Goal: Information Seeking & Learning: Learn about a topic

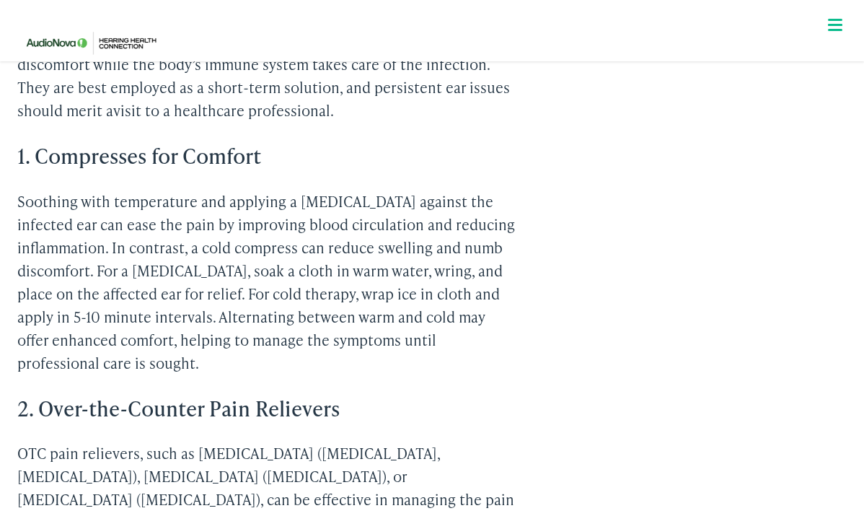
scroll to position [1174, 0]
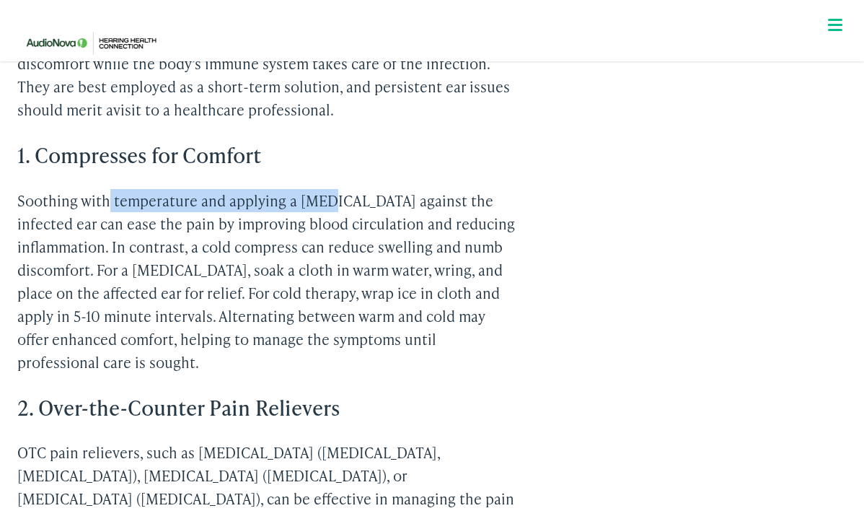
drag, startPoint x: 108, startPoint y: 154, endPoint x: 329, endPoint y: 156, distance: 221.5
click at [329, 189] on p "Soothing with temperature and applying a [MEDICAL_DATA] against the infected ea…" at bounding box center [266, 281] width 498 height 185
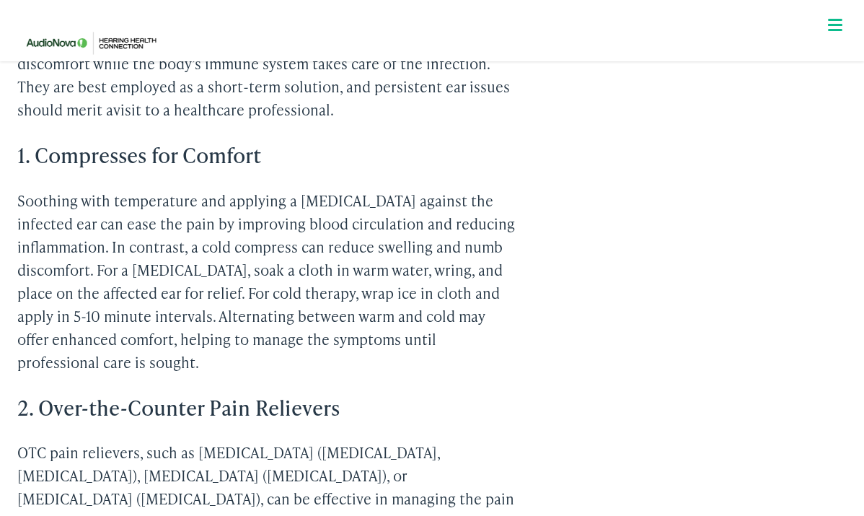
click at [351, 189] on p "Soothing with temperature and applying a [MEDICAL_DATA] against the infected ea…" at bounding box center [266, 281] width 498 height 185
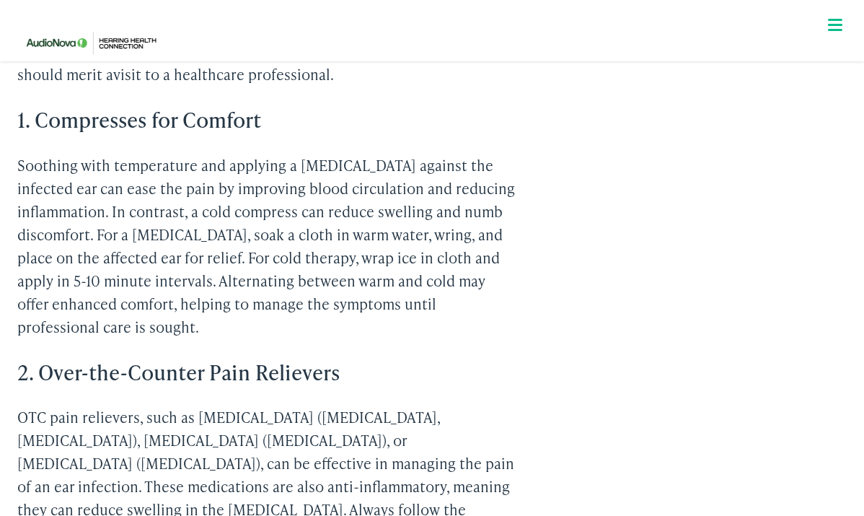
scroll to position [1211, 0]
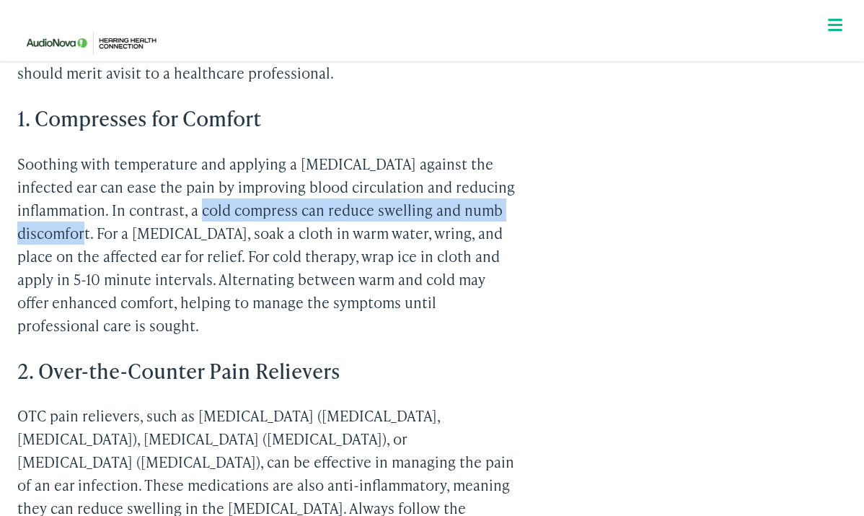
drag, startPoint x: 206, startPoint y: 162, endPoint x: 88, endPoint y: 189, distance: 121.3
click at [88, 189] on p "Soothing with temperature and applying a [MEDICAL_DATA] against the infected ea…" at bounding box center [266, 244] width 498 height 185
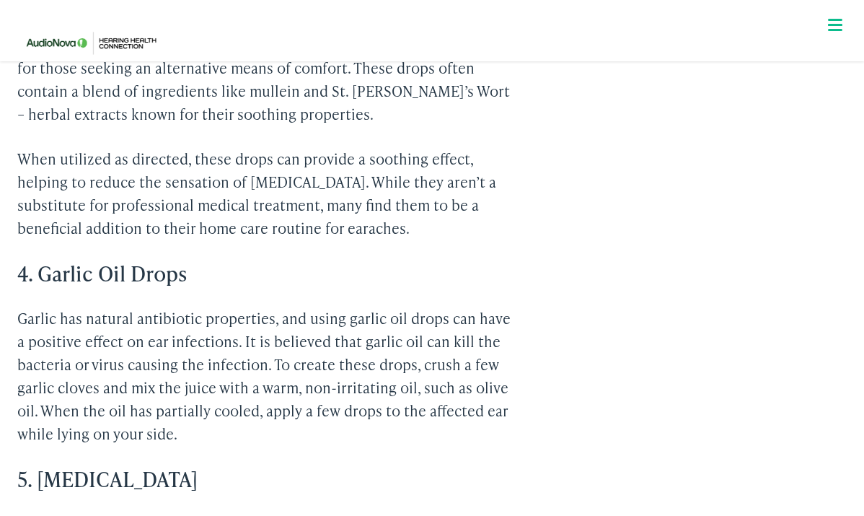
scroll to position [1815, 0]
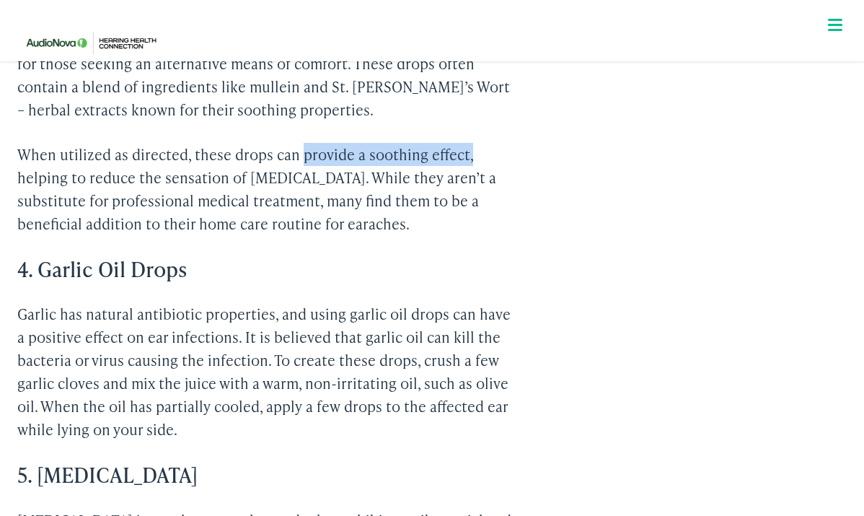
drag, startPoint x: 302, startPoint y: 85, endPoint x: 477, endPoint y: 88, distance: 175.4
click at [477, 143] on p "When utilized as directed, these drops can provide a soothing effect, helping t…" at bounding box center [266, 189] width 498 height 92
drag, startPoint x: 193, startPoint y: 84, endPoint x: 487, endPoint y: 92, distance: 293.8
click at [487, 143] on p "When utilized as directed, these drops can provide a soothing effect, helping t…" at bounding box center [266, 189] width 498 height 92
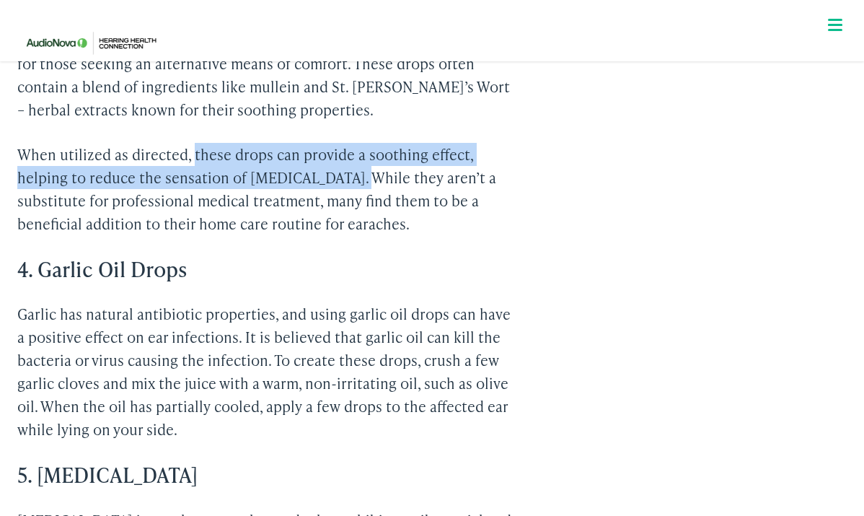
drag, startPoint x: 193, startPoint y: 83, endPoint x: 344, endPoint y: 104, distance: 152.2
click at [344, 143] on p "When utilized as directed, these drops can provide a soothing effect, helping t…" at bounding box center [266, 189] width 498 height 92
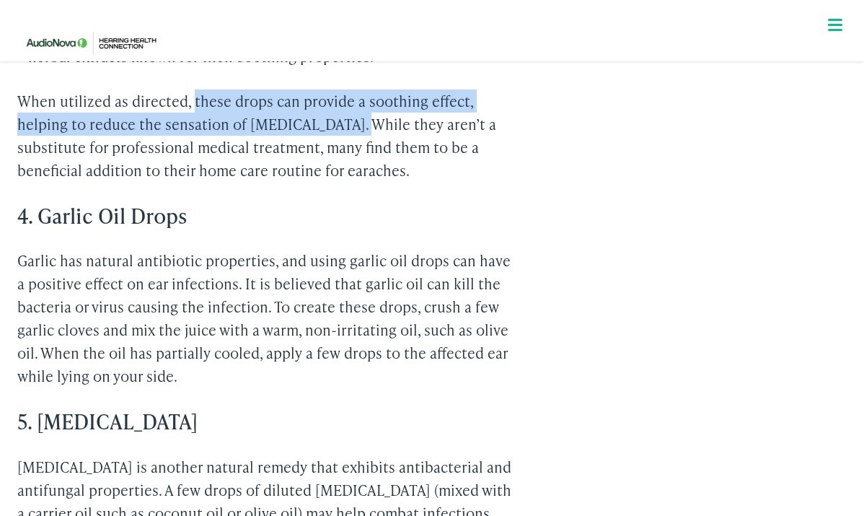
scroll to position [1873, 0]
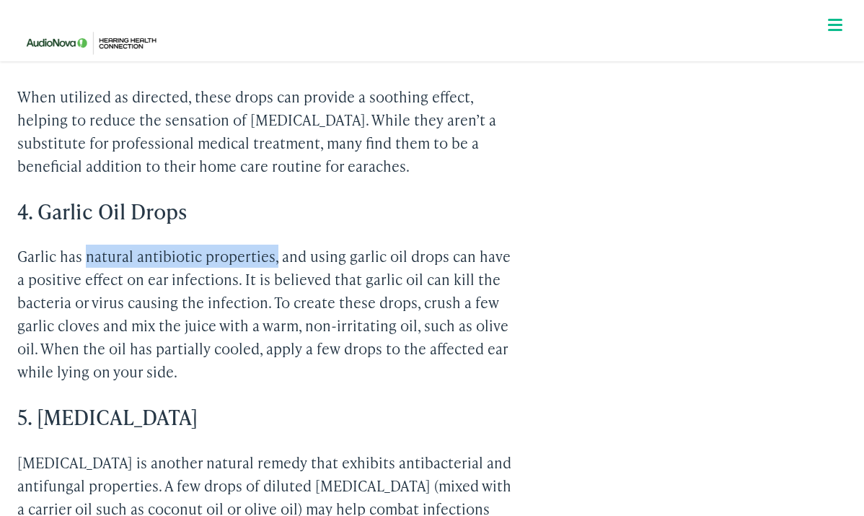
drag, startPoint x: 86, startPoint y: 185, endPoint x: 273, endPoint y: 183, distance: 186.9
click at [276, 245] on p "Garlic has natural antibiotic properties, and using garlic oil drops can have a…" at bounding box center [266, 314] width 498 height 139
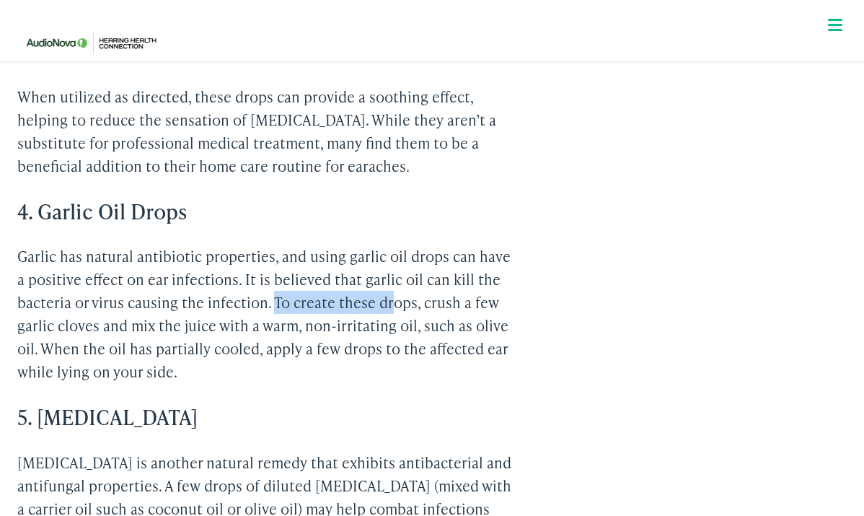
drag, startPoint x: 272, startPoint y: 228, endPoint x: 396, endPoint y: 231, distance: 124.1
click at [396, 245] on p "Garlic has natural antibiotic properties, and using garlic oil drops can have a…" at bounding box center [266, 314] width 498 height 139
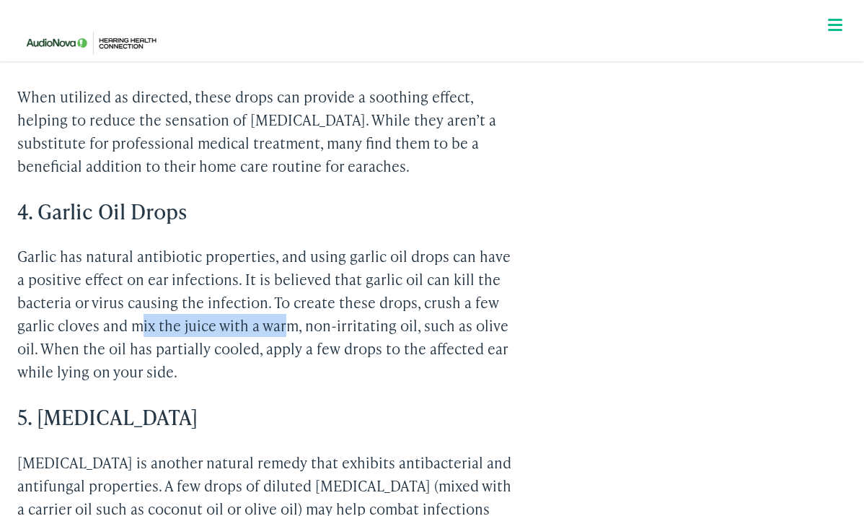
drag, startPoint x: 140, startPoint y: 251, endPoint x: 292, endPoint y: 251, distance: 151.5
click at [293, 251] on p "Garlic has natural antibiotic properties, and using garlic oil drops can have a…" at bounding box center [266, 314] width 498 height 139
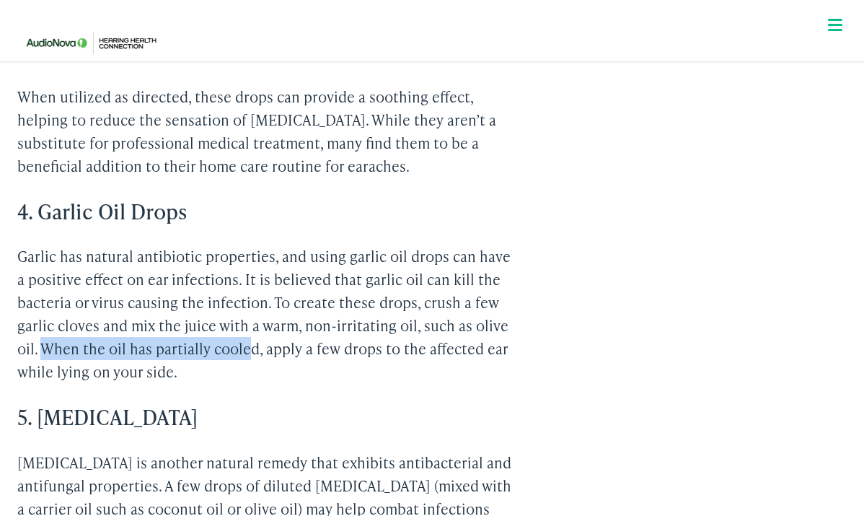
drag, startPoint x: 45, startPoint y: 277, endPoint x: 253, endPoint y: 287, distance: 208.0
click at [253, 287] on p "Garlic has natural antibiotic properties, and using garlic oil drops can have a…" at bounding box center [266, 314] width 498 height 139
drag, startPoint x: 270, startPoint y: 276, endPoint x: 500, endPoint y: 294, distance: 230.8
click at [501, 295] on p "Garlic has natural antibiotic properties, and using garlic oil drops can have a…" at bounding box center [266, 314] width 498 height 139
click at [476, 288] on p "Garlic has natural antibiotic properties, and using garlic oil drops can have a…" at bounding box center [266, 314] width 498 height 139
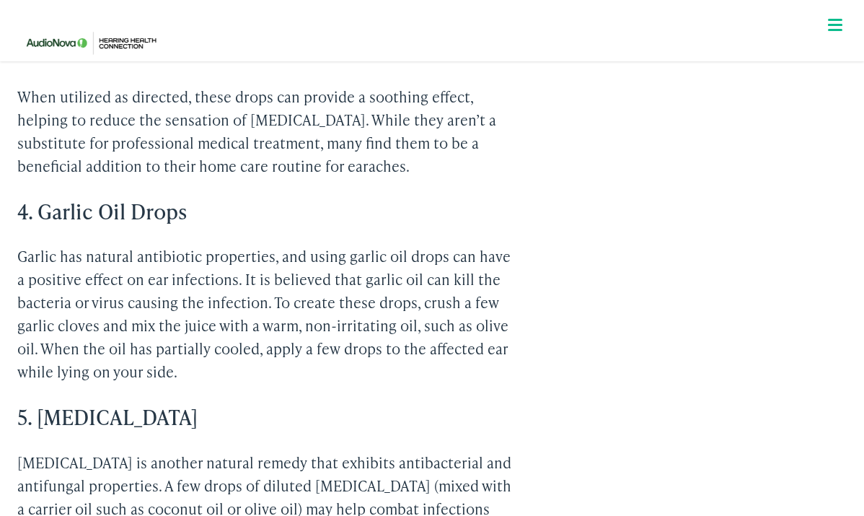
drag, startPoint x: 438, startPoint y: 298, endPoint x: 273, endPoint y: 281, distance: 166.1
click at [273, 281] on p "Garlic has natural antibiotic properties, and using garlic oil drops can have a…" at bounding box center [266, 314] width 498 height 139
click at [292, 302] on p "Garlic has natural antibiotic properties, and using garlic oil drops can have a…" at bounding box center [266, 314] width 498 height 139
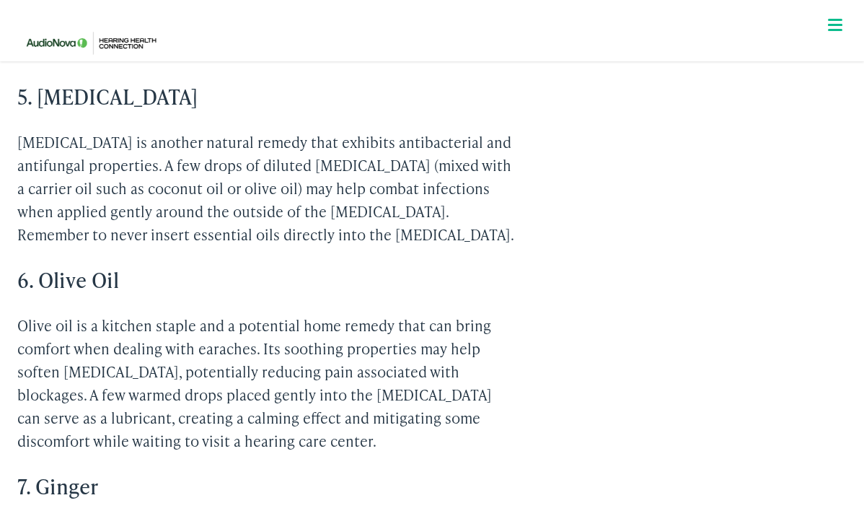
scroll to position [2196, 0]
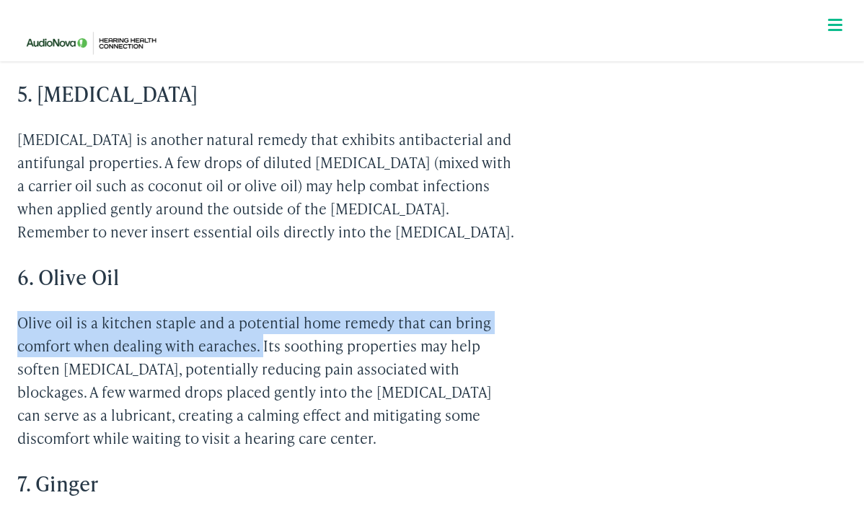
drag, startPoint x: 17, startPoint y: 245, endPoint x: 260, endPoint y: 278, distance: 245.4
click at [262, 311] on p "Olive oil is a kitchen staple and a potential home remedy that can bring comfor…" at bounding box center [266, 380] width 498 height 139
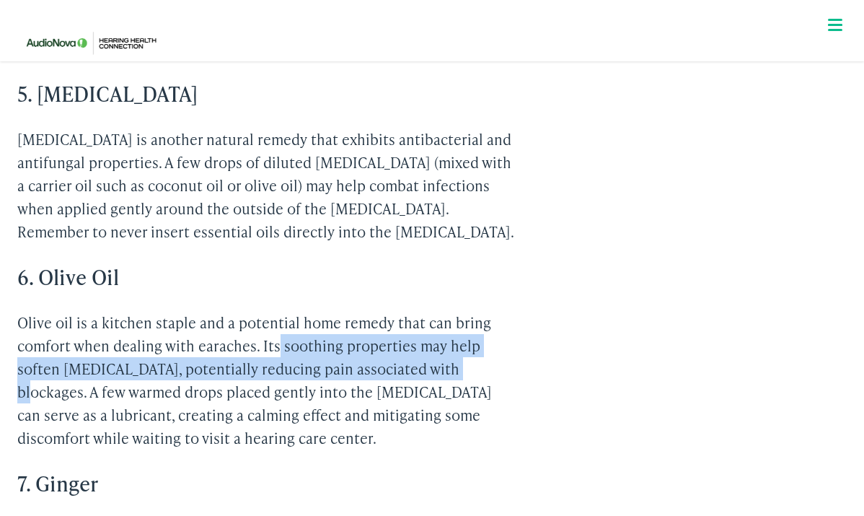
drag, startPoint x: 280, startPoint y: 278, endPoint x: 459, endPoint y: 293, distance: 179.6
click at [459, 311] on p "Olive oil is a kitchen staple and a potential home remedy that can bring comfor…" at bounding box center [266, 380] width 498 height 139
click at [354, 311] on p "Olive oil is a kitchen staple and a potential home remedy that can bring comfor…" at bounding box center [266, 380] width 498 height 139
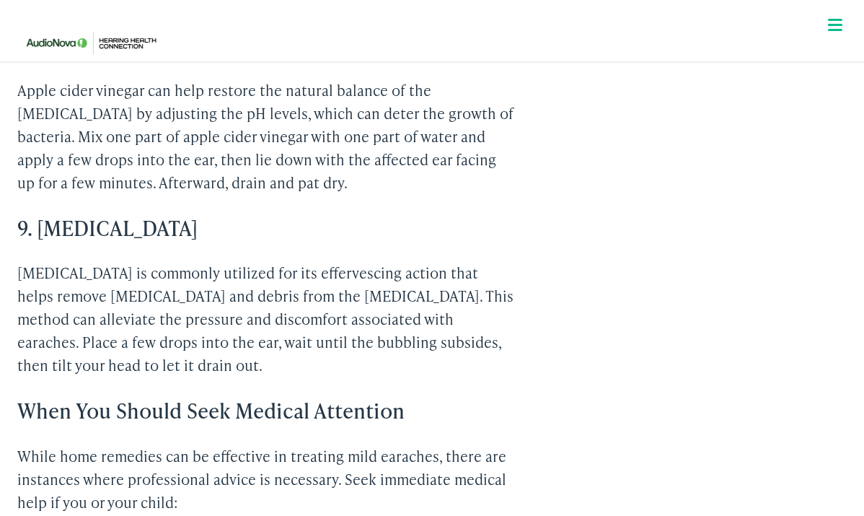
scroll to position [2868, 0]
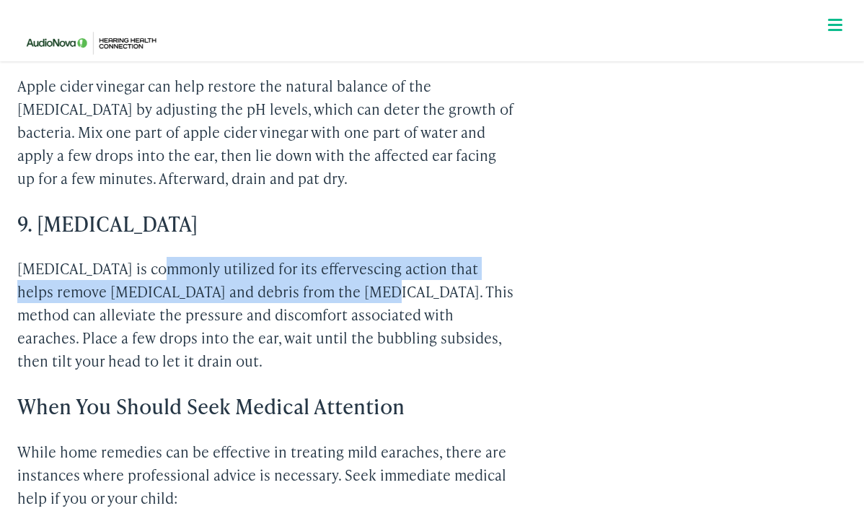
drag, startPoint x: 158, startPoint y: 192, endPoint x: 350, endPoint y: 214, distance: 193.2
click at [351, 257] on p "[MEDICAL_DATA] is commonly utilized for its effervescing action that helps remo…" at bounding box center [266, 314] width 498 height 115
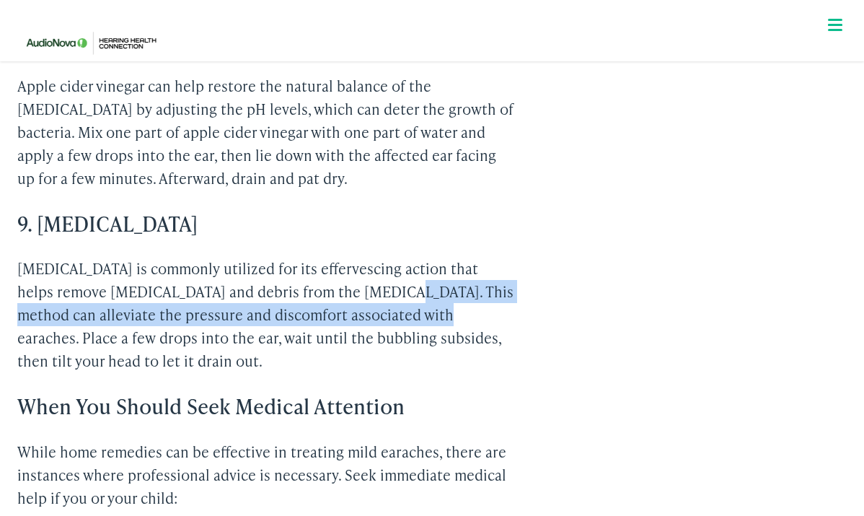
drag, startPoint x: 363, startPoint y: 212, endPoint x: 434, endPoint y: 244, distance: 77.5
click at [434, 257] on p "[MEDICAL_DATA] is commonly utilized for its effervescing action that helps remo…" at bounding box center [266, 314] width 498 height 115
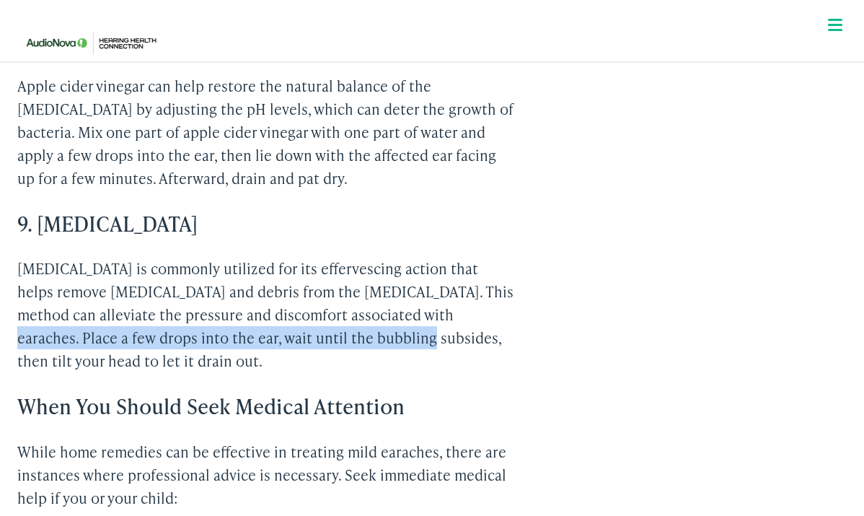
drag, startPoint x: 437, startPoint y: 238, endPoint x: 357, endPoint y: 271, distance: 86.0
click at [357, 271] on p "[MEDICAL_DATA] is commonly utilized for its effervescing action that helps remo…" at bounding box center [266, 314] width 498 height 115
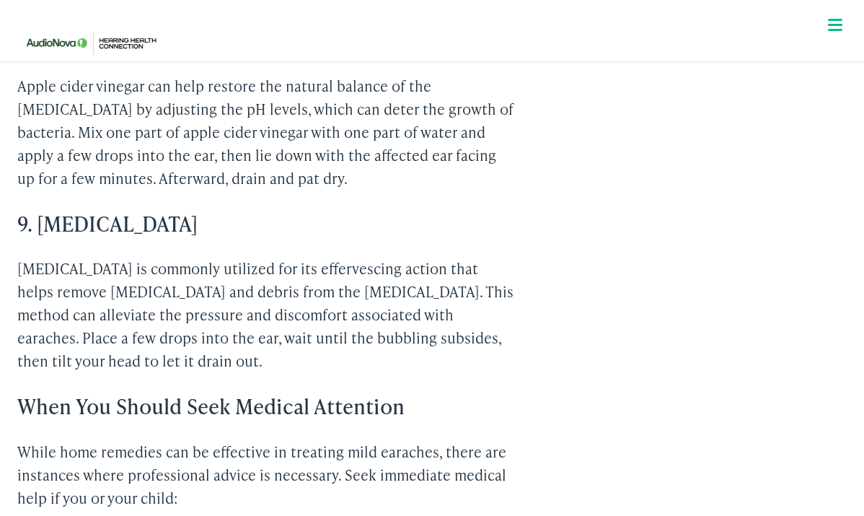
click at [405, 270] on p "[MEDICAL_DATA] is commonly utilized for its effervescing action that helps remo…" at bounding box center [266, 314] width 498 height 115
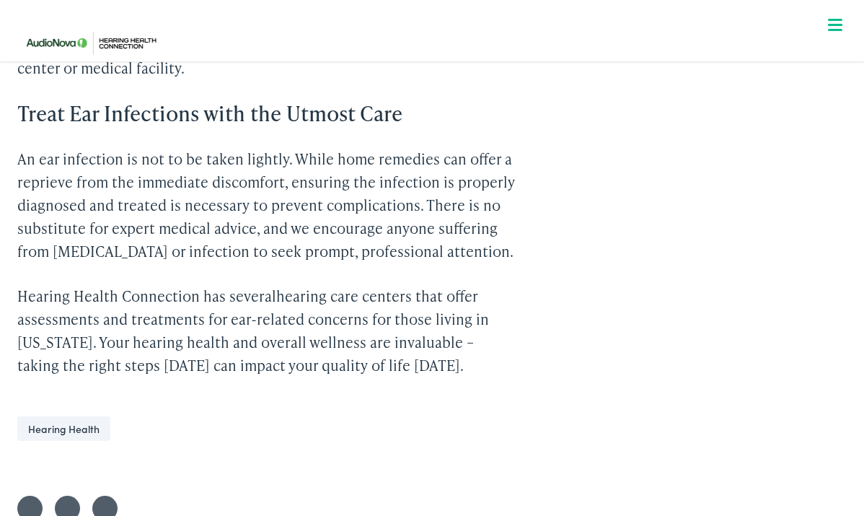
scroll to position [3675, 0]
